Goal: Transaction & Acquisition: Purchase product/service

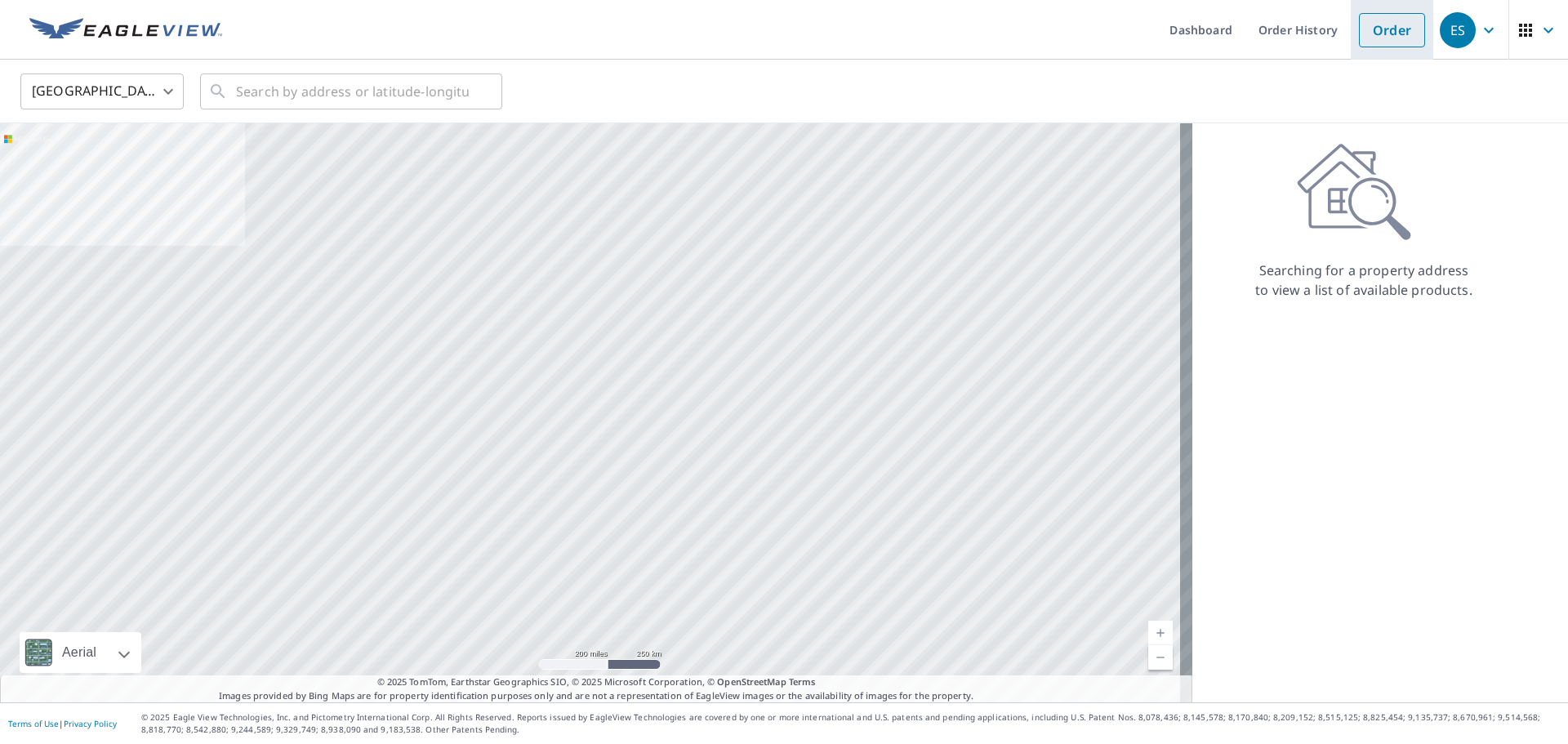
click at [1351, 29] on li "Order" at bounding box center [1392, 29] width 83 height 59
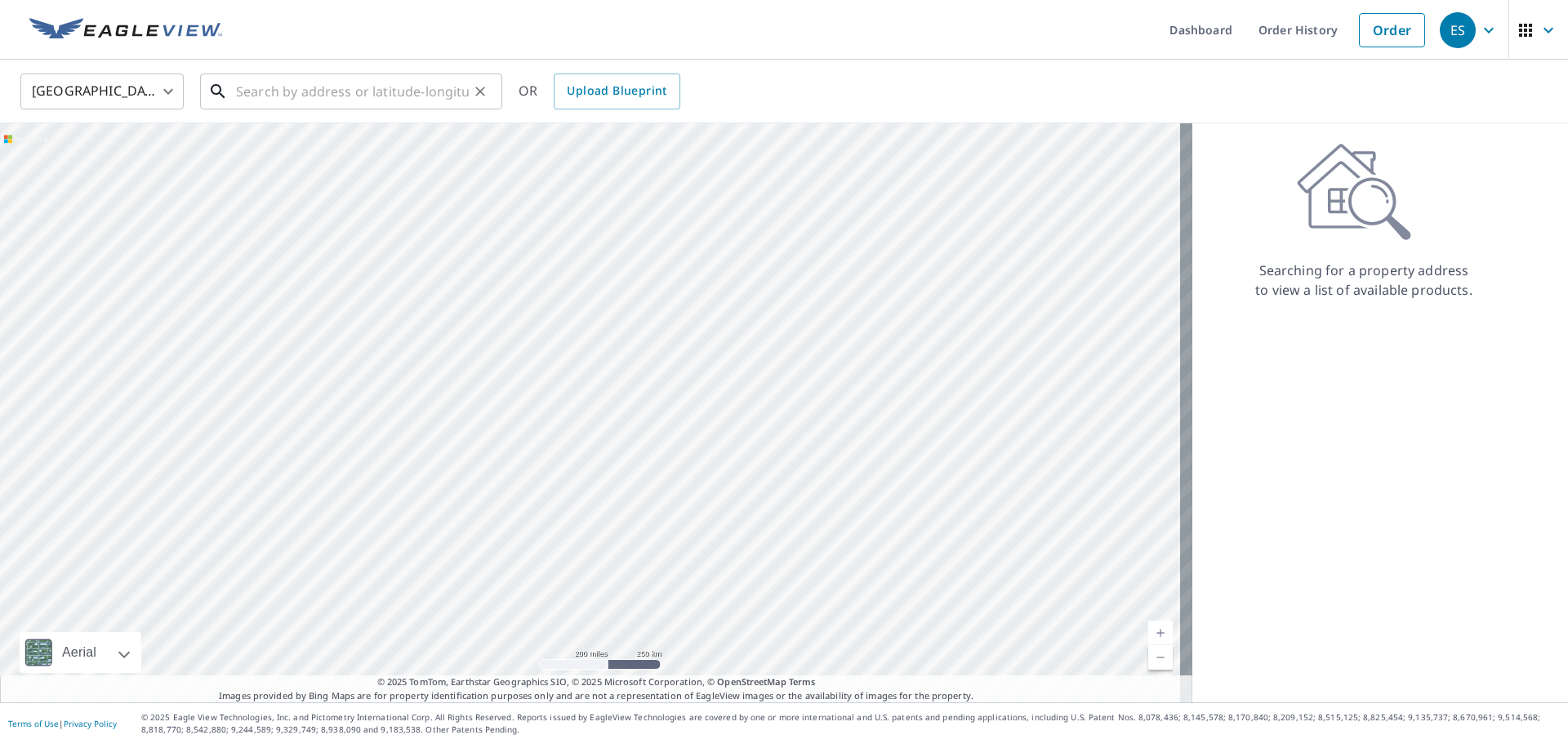
click at [336, 97] on input "text" at bounding box center [353, 91] width 233 height 46
click at [320, 79] on input "text" at bounding box center [353, 91] width 233 height 46
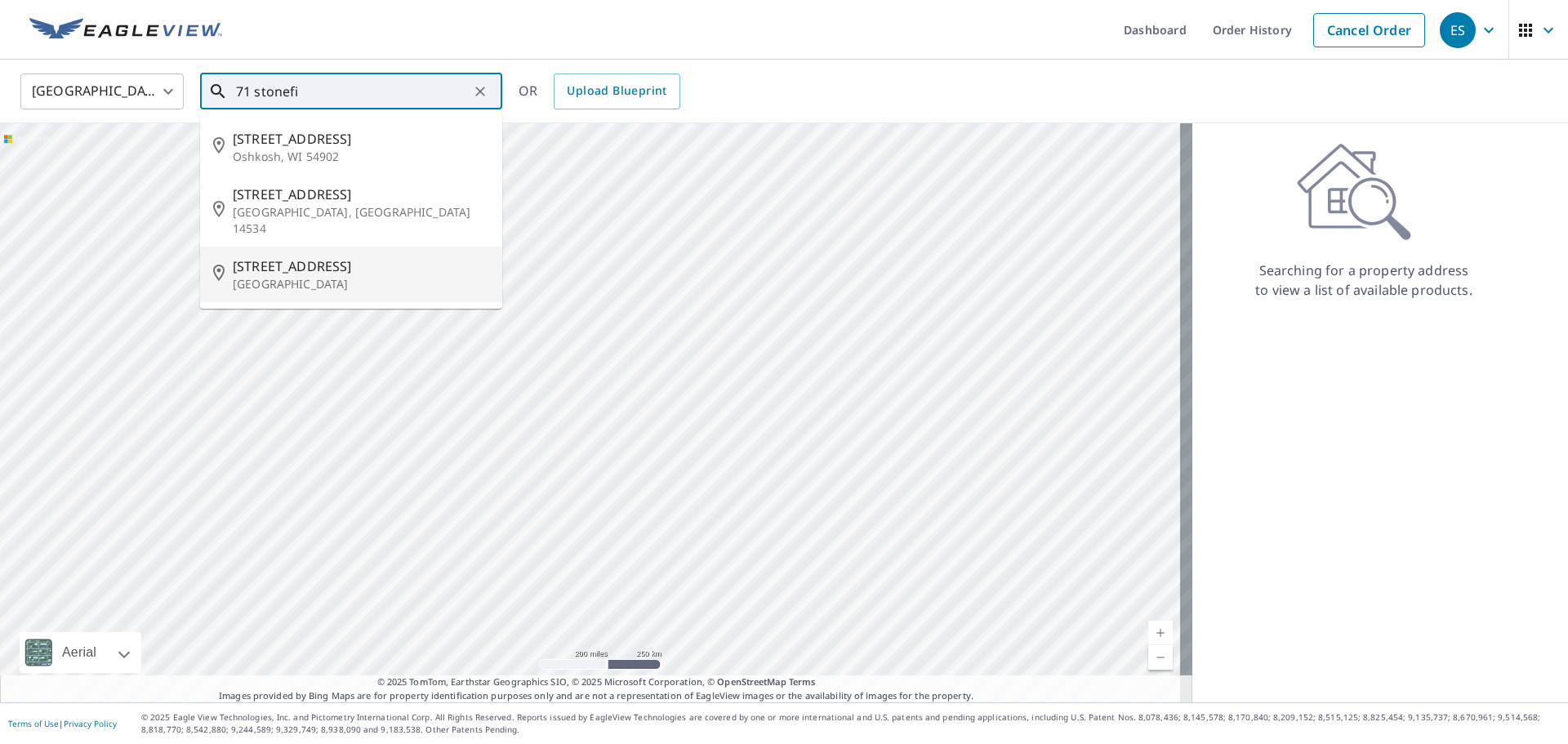
click at [322, 276] on p "Glendale Heights, IL 60139" at bounding box center [361, 284] width 256 height 16
type input "71 Stonefield Dr Glendale Heights, IL 60139"
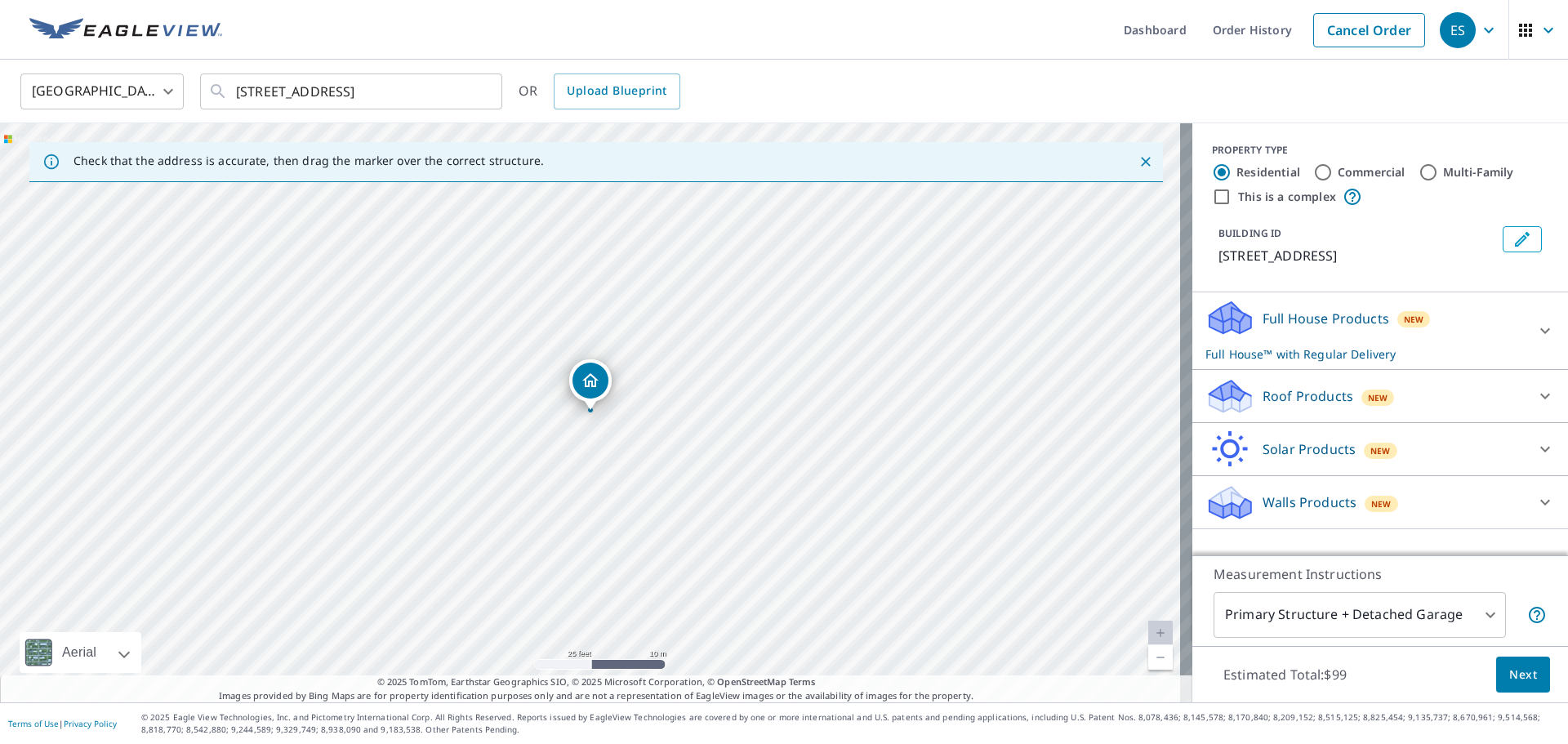
click at [1511, 317] on div "Full House Products New Full House™ with Regular Delivery" at bounding box center [1365, 331] width 320 height 64
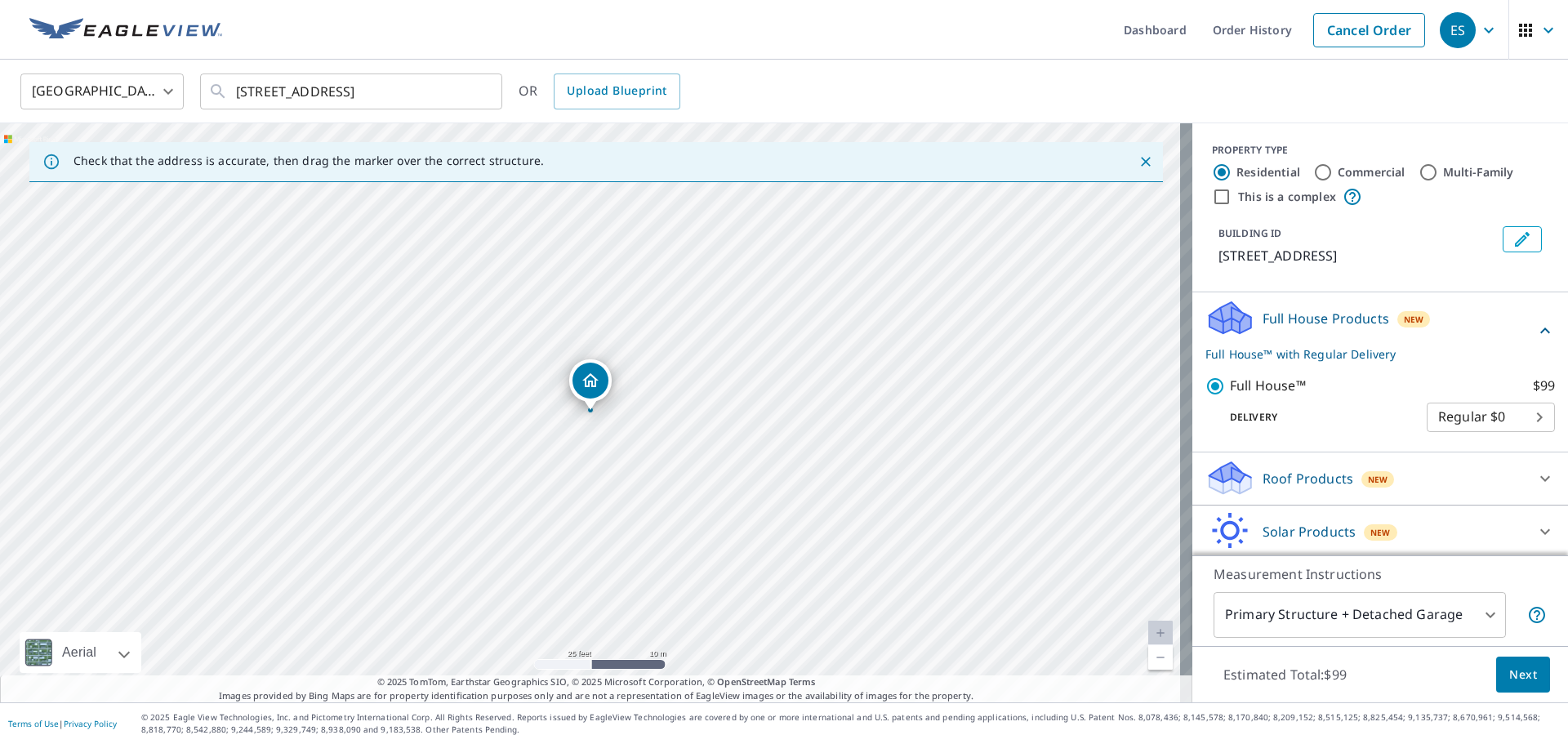
click at [1525, 678] on button "Next" at bounding box center [1523, 674] width 53 height 37
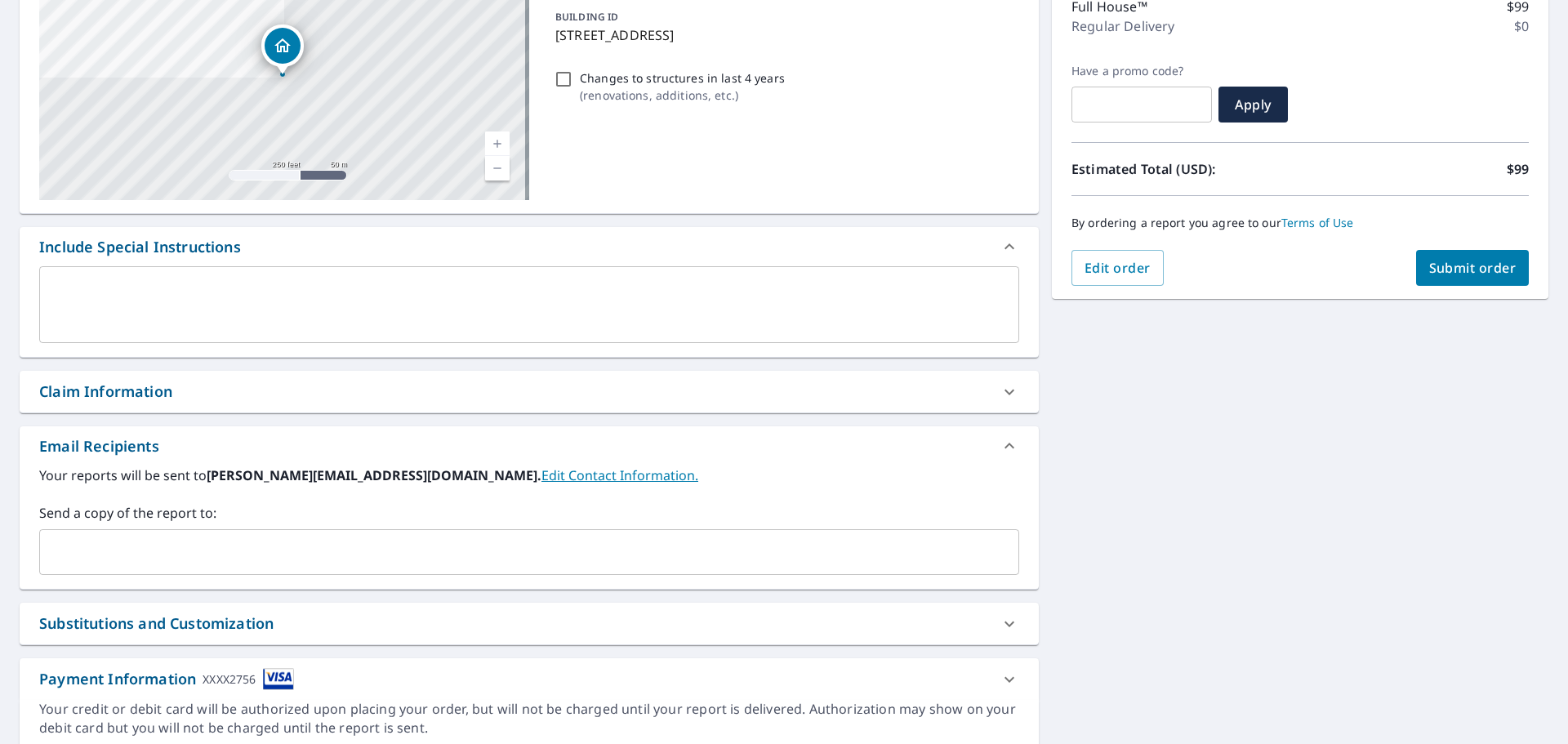
scroll to position [245, 0]
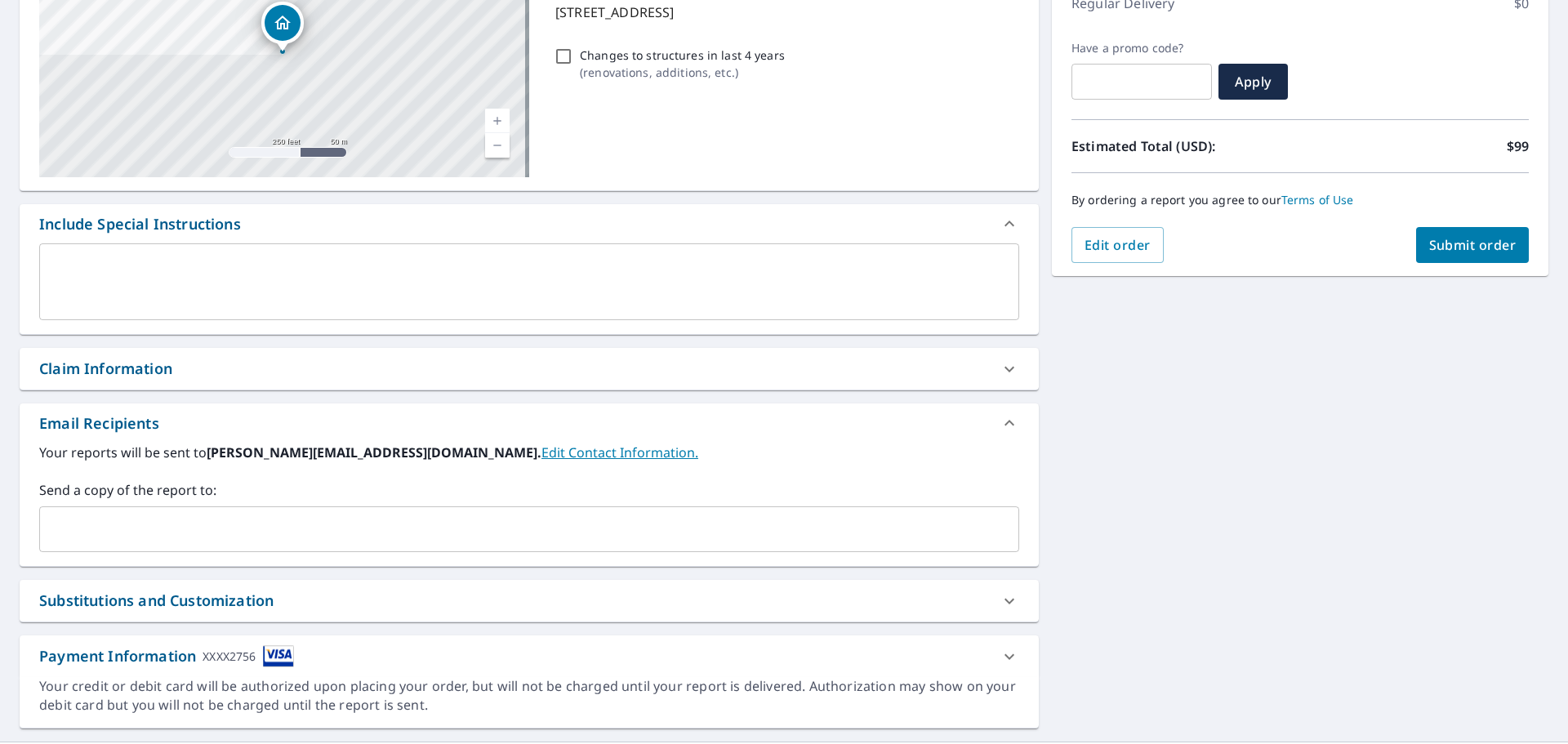
click at [300, 535] on input "text" at bounding box center [517, 529] width 941 height 31
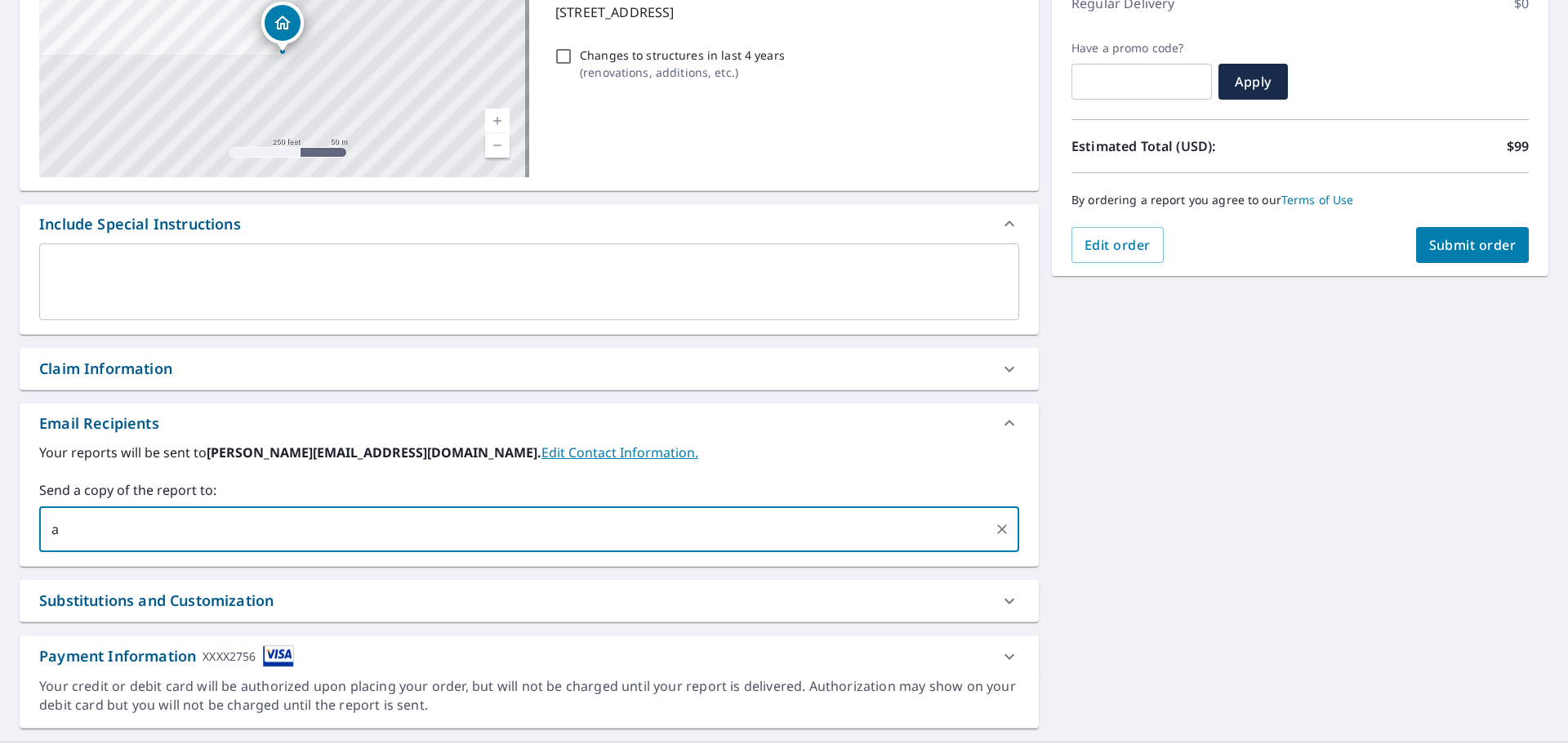
type input "aespinoza@phoenixexteriors.com"
drag, startPoint x: 1307, startPoint y: 466, endPoint x: 1353, endPoint y: 392, distance: 87.1
click at [1308, 465] on div "71 Stonefield Dr Glendale Heights, IL 60139 Aerial Road A standard road map Aer…" at bounding box center [784, 323] width 1568 height 835
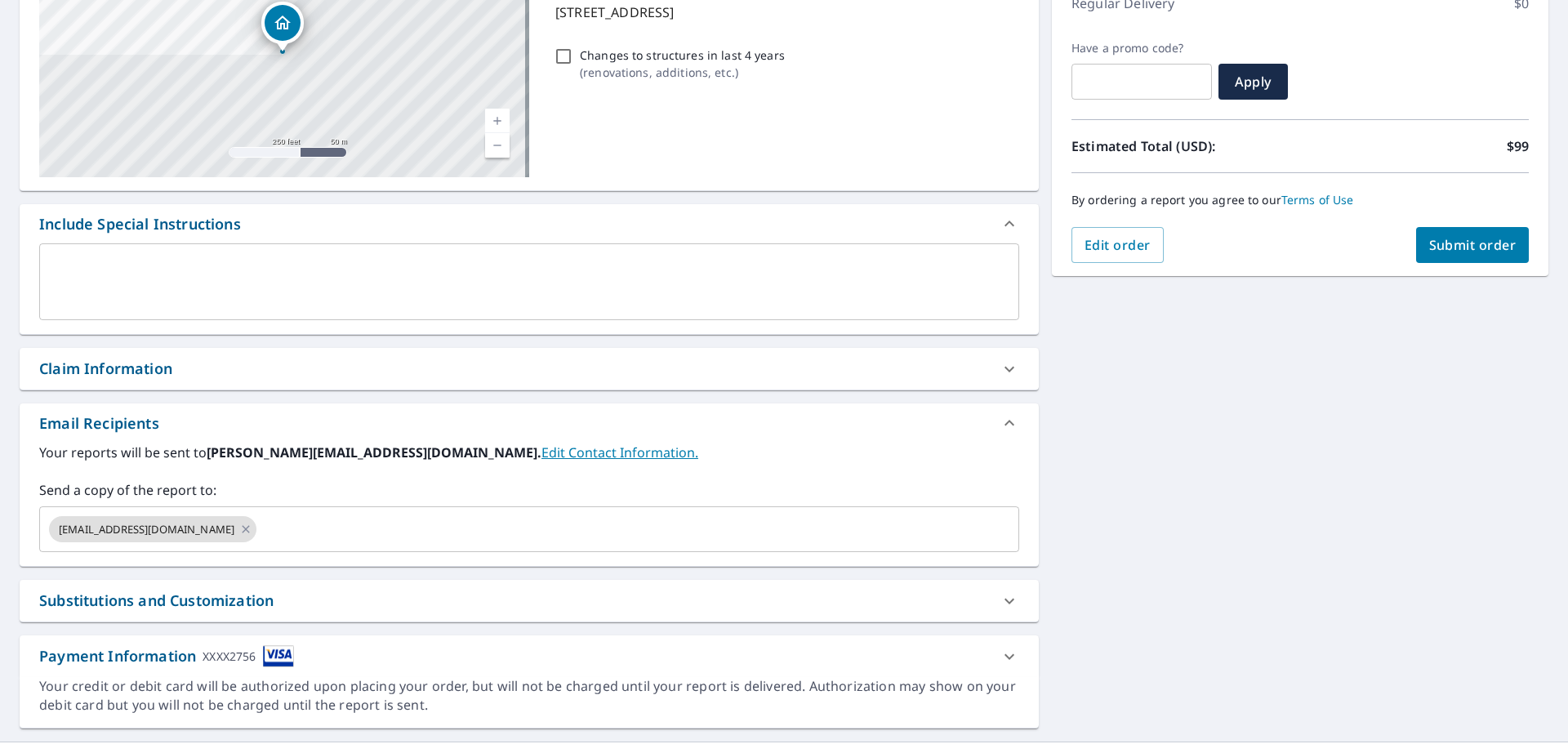
click at [1441, 239] on span "Submit order" at bounding box center [1472, 245] width 87 height 18
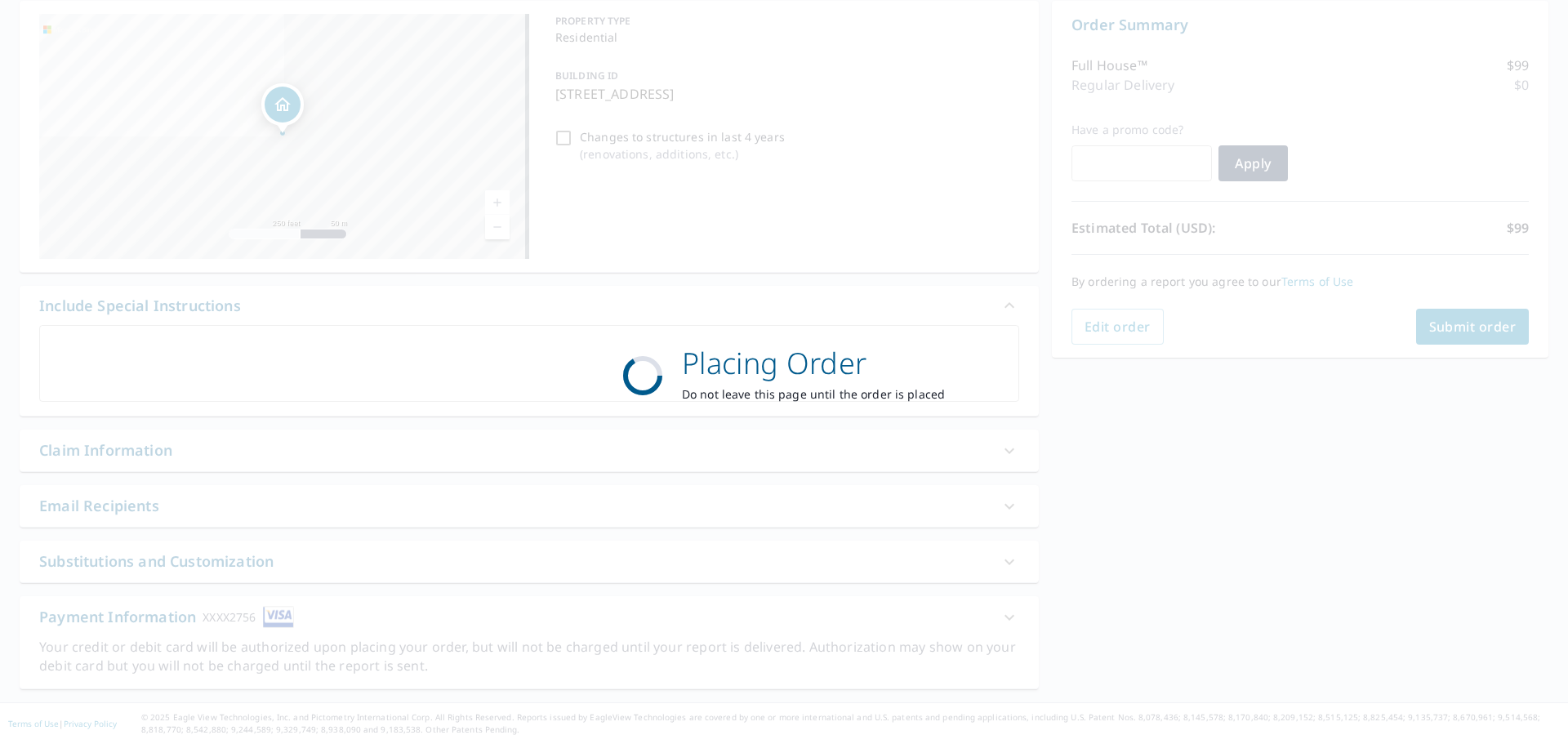
scroll to position [163, 0]
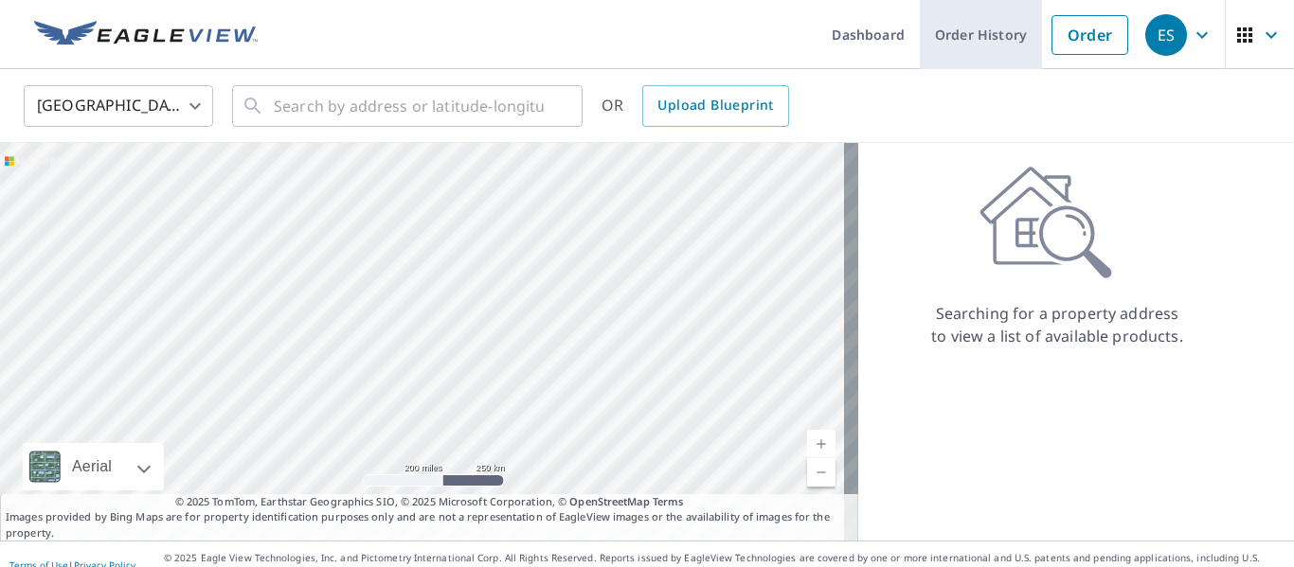
click at [1016, 45] on link "Order History" at bounding box center [980, 34] width 122 height 69
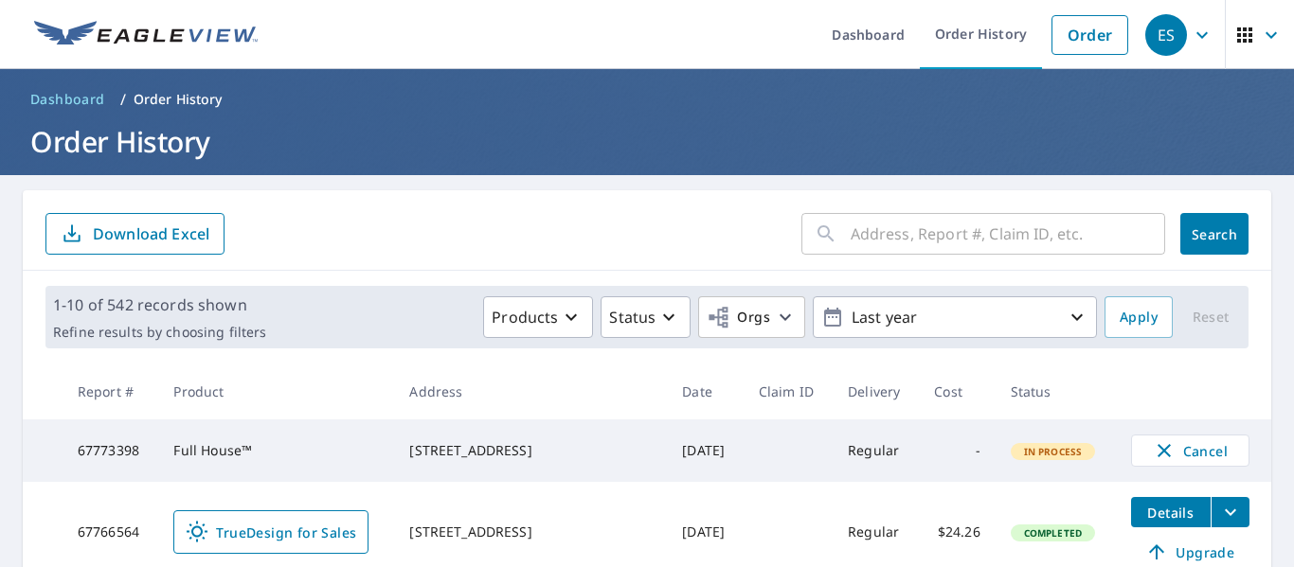
click at [875, 233] on input "text" at bounding box center [1007, 233] width 314 height 53
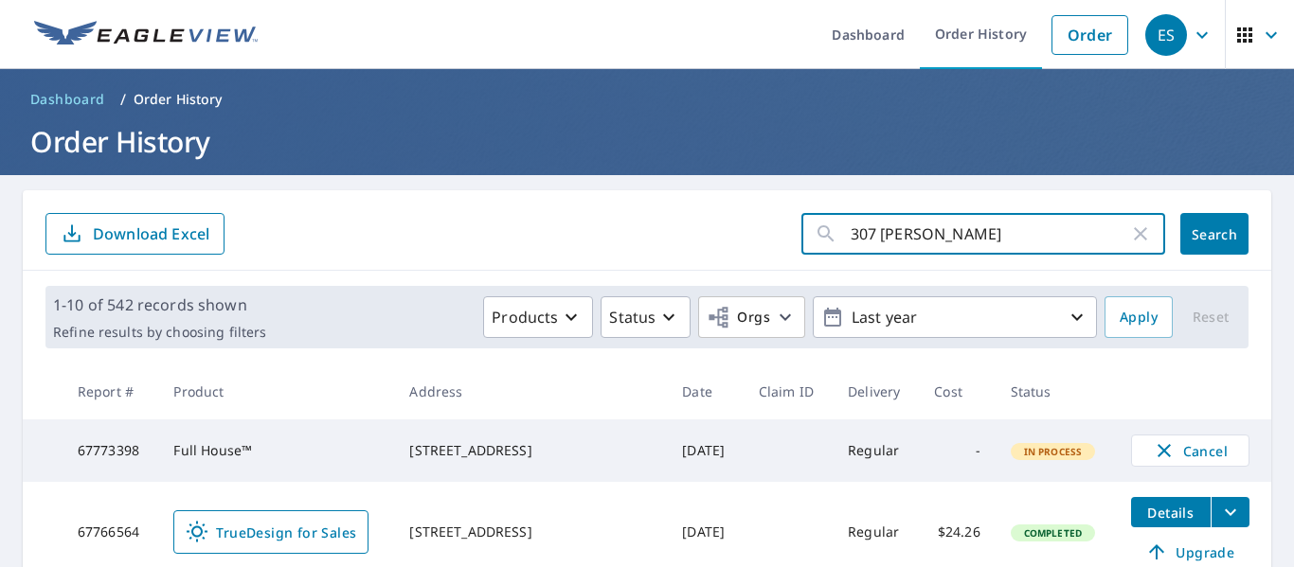
type input "307 [PERSON_NAME]"
click button "Search" at bounding box center [1214, 234] width 68 height 42
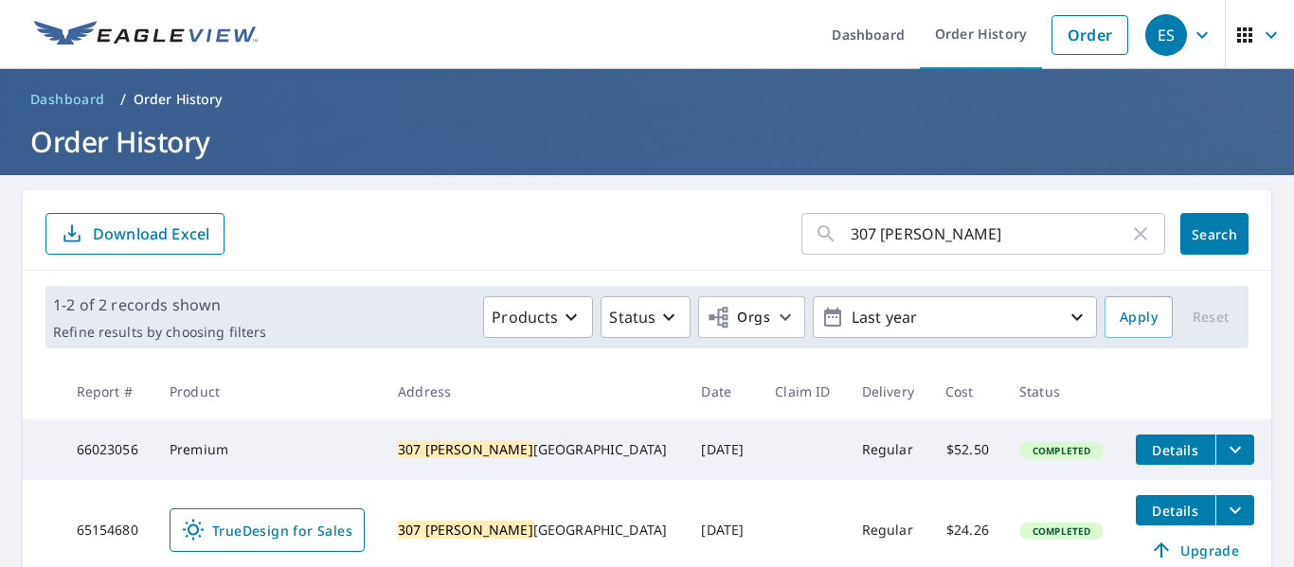
scroll to position [84, 0]
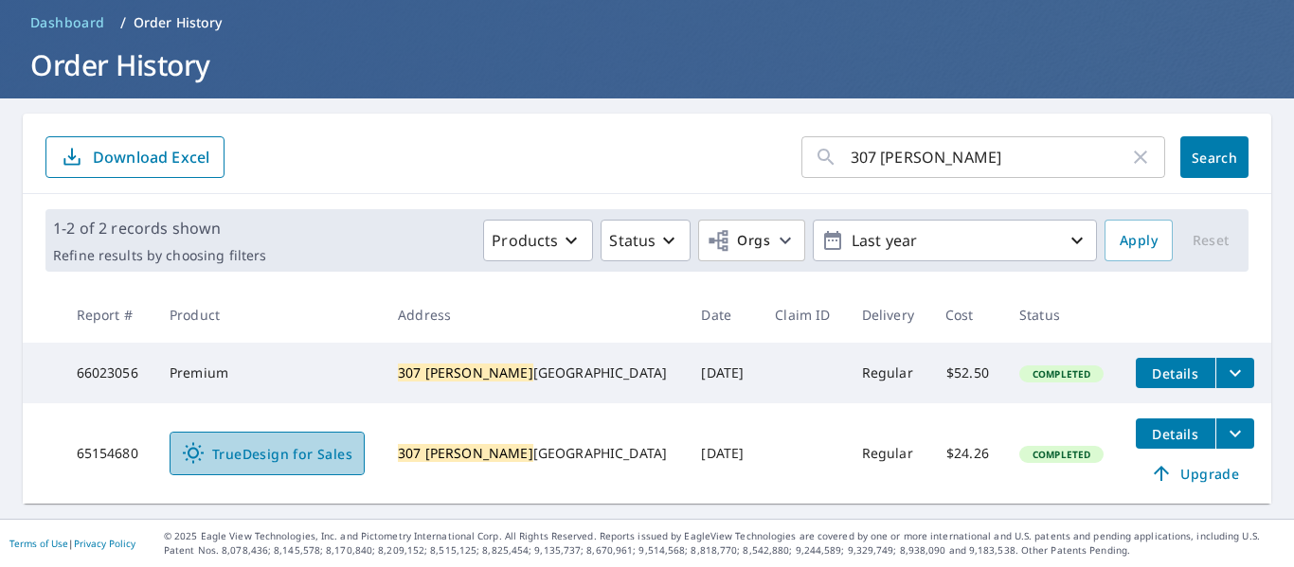
click at [327, 442] on span "TrueDesign for Sales" at bounding box center [267, 453] width 170 height 23
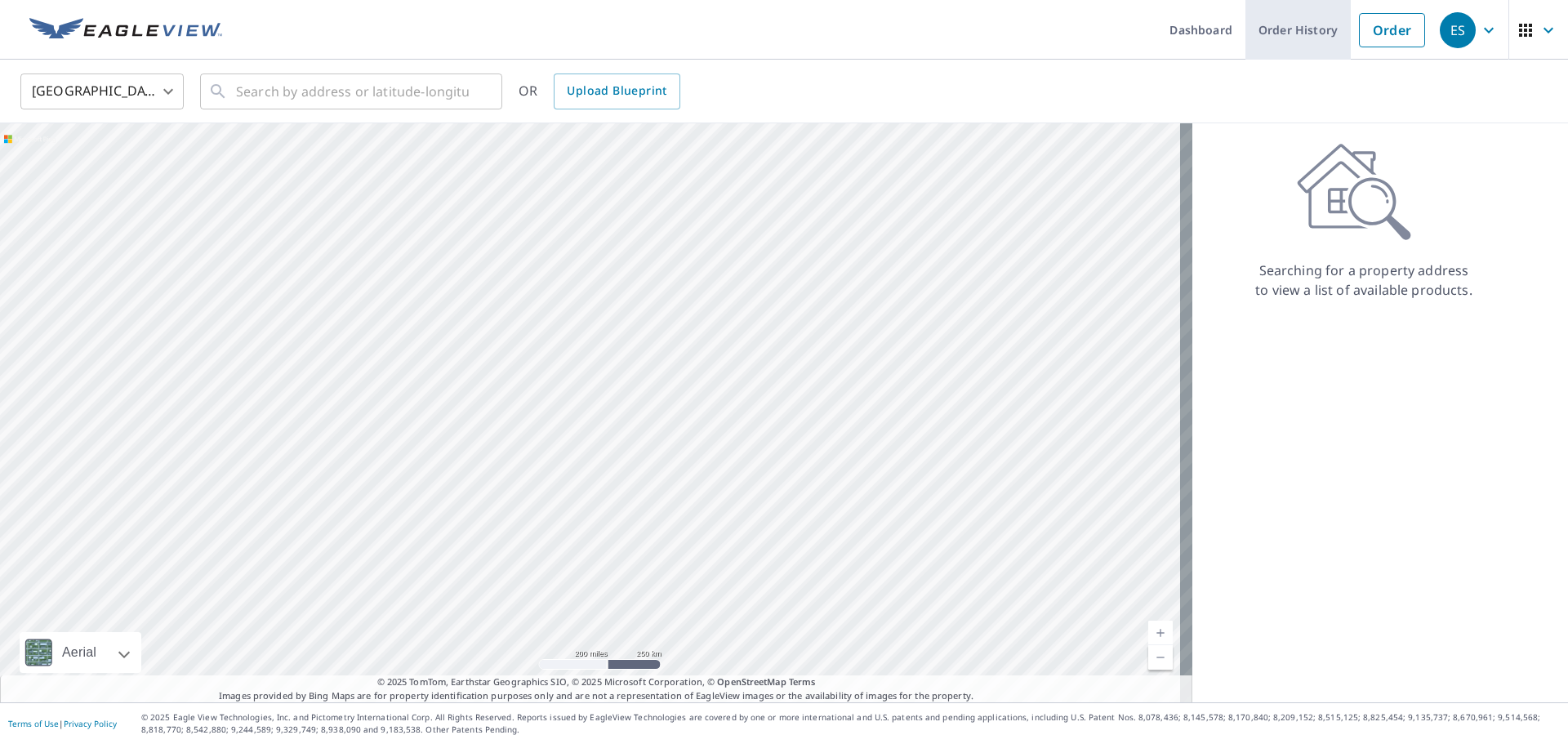
click at [1277, 45] on link "Order History" at bounding box center [1298, 29] width 105 height 59
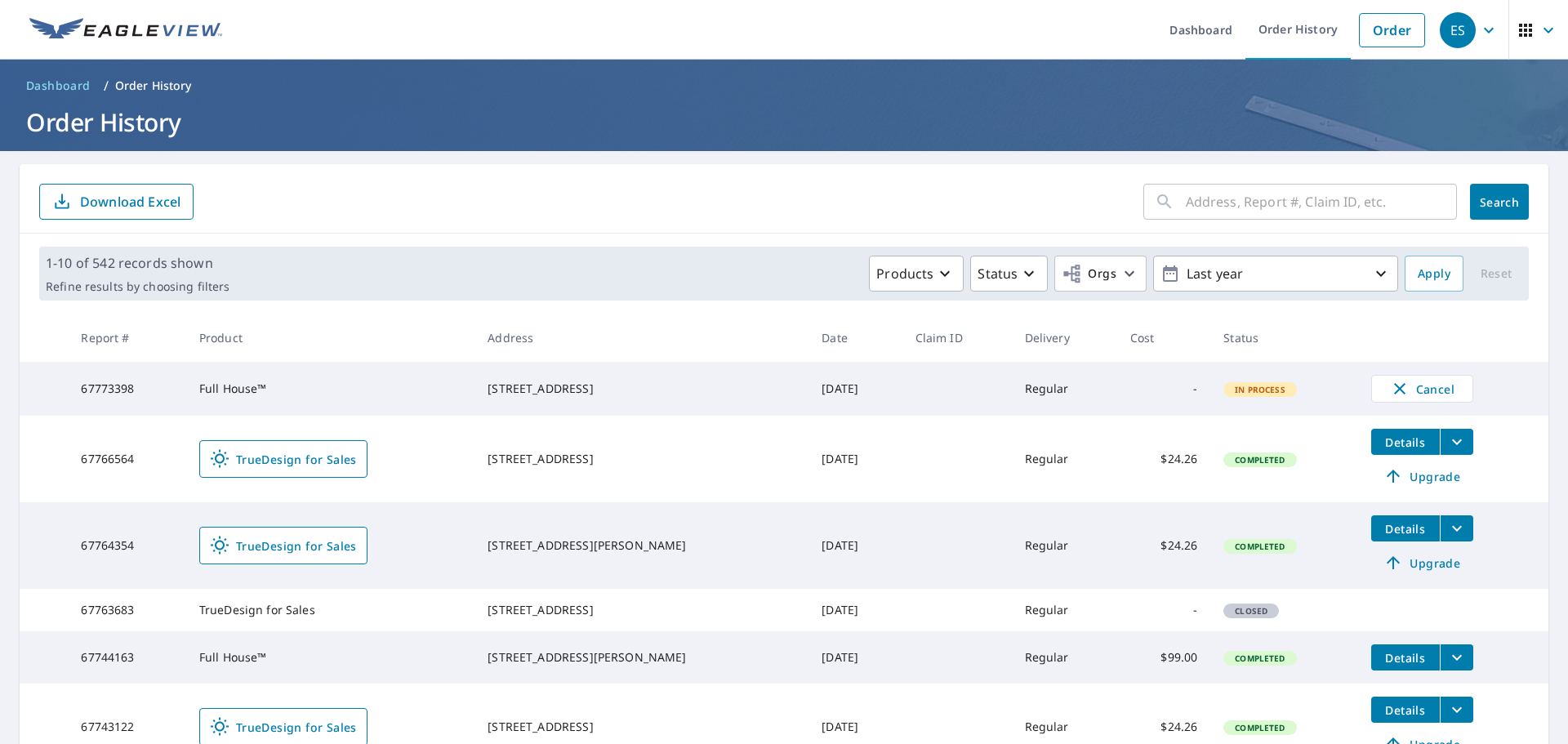
click at [1227, 197] on input "text" at bounding box center [1321, 201] width 271 height 46
type input "3523"
click button "Search" at bounding box center [1499, 202] width 59 height 36
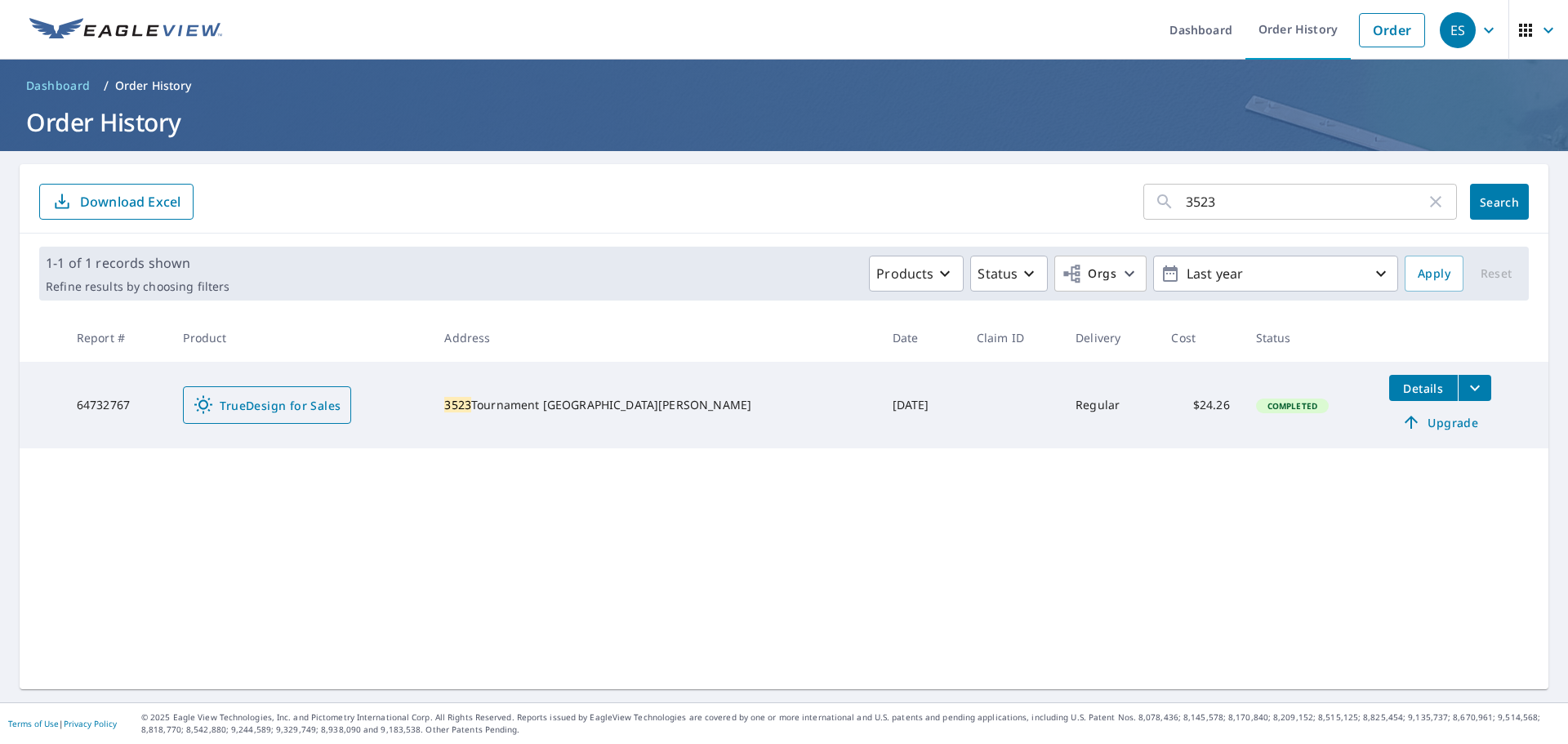
click at [250, 404] on span "TrueDesign for Sales" at bounding box center [267, 404] width 147 height 20
